Goal: Navigation & Orientation: Find specific page/section

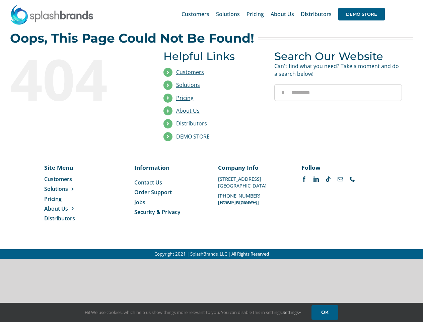
click at [211, 129] on li "Distributors" at bounding box center [214, 123] width 101 height 13
click at [382, 0] on div "Search for: * Customers Solutions Stores New Hire Kits Manufacturing Store Mark…" at bounding box center [211, 14] width 403 height 28
click at [362, 14] on span "DEMO STORE" at bounding box center [362, 14] width 47 height 13
click at [193, 136] on link "DEMO STORE" at bounding box center [193, 136] width 34 height 7
click at [67, 189] on span "Solutions" at bounding box center [56, 188] width 24 height 7
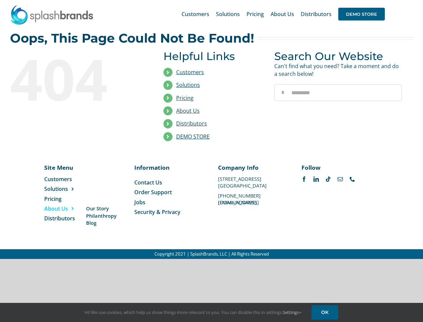
click at [67, 208] on span "About Us" at bounding box center [56, 208] width 24 height 7
click at [293, 312] on link "Settings" at bounding box center [292, 312] width 19 height 6
click at [0, 0] on h4 "First Party Cookies" at bounding box center [0, 0] width 0 height 0
